Goal: Find contact information: Obtain details needed to contact an individual or organization

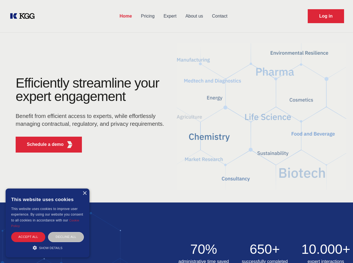
click at [176, 132] on div "Efficiently streamline your expert engagement Benefit from efficient access to …" at bounding box center [92, 117] width 170 height 81
click at [42, 145] on p "Schedule a demo" at bounding box center [45, 144] width 37 height 7
click at [84, 194] on div "× This website uses cookies This website uses cookies to improve user experienc…" at bounding box center [48, 223] width 84 height 69
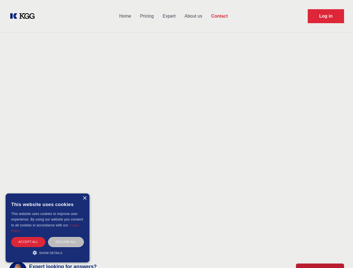
click at [28, 237] on div "Accept all" at bounding box center [28, 242] width 34 height 10
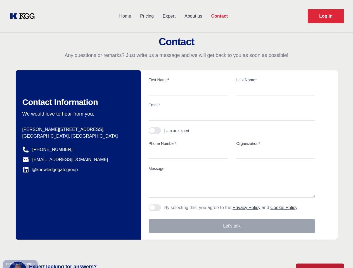
click at [66, 237] on div "Contact Information We would love to hear from you. Postal address [PERSON_NAME…" at bounding box center [78, 155] width 125 height 170
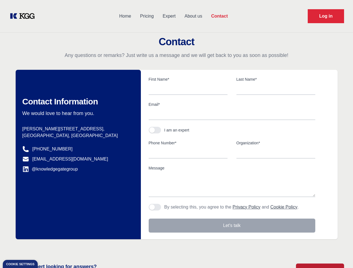
click at [47, 248] on main "Contact Any questions or remarks? Just write us a message and we will get back …" at bounding box center [176, 145] width 353 height 291
